Goal: Download file/media

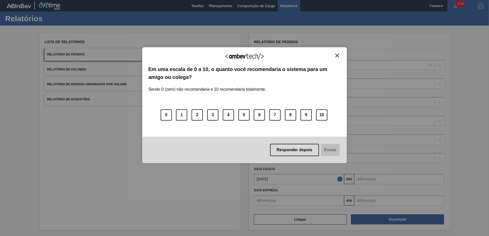
click at [325, 56] on img "Close" at bounding box center [338, 56] width 4 height 4
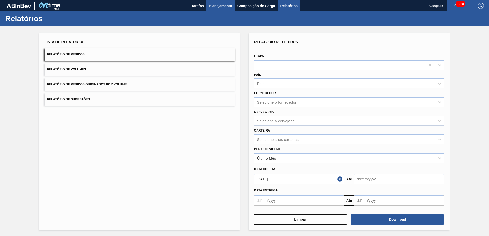
click at [218, 4] on span "Planejamento" at bounding box center [220, 6] width 23 height 6
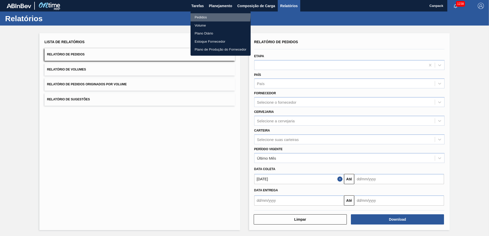
click at [207, 15] on li "Pedidos" at bounding box center [221, 17] width 60 height 8
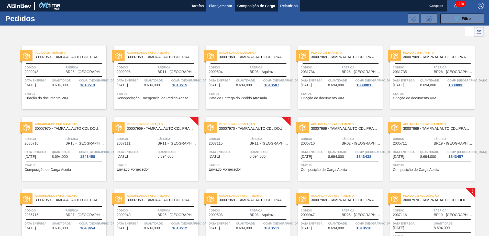
click at [287, 8] on span "Relatórios" at bounding box center [288, 6] width 17 height 6
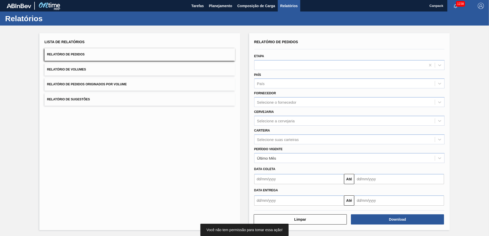
scroll to position [1, 0]
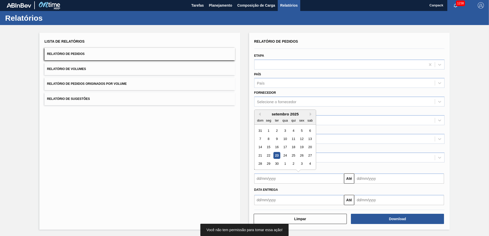
click at [272, 165] on input "text" at bounding box center [299, 179] width 90 height 10
click at [278, 154] on div "23" at bounding box center [276, 155] width 7 height 7
type input "[DATE]"
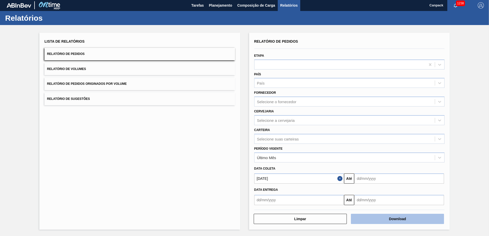
click at [325, 165] on button "Download" at bounding box center [397, 219] width 93 height 10
